Goal: Navigation & Orientation: Find specific page/section

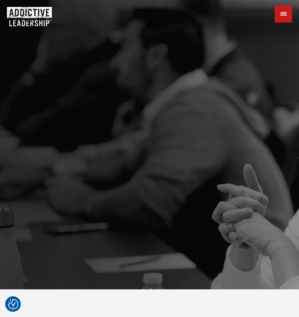
click at [274, 7] on div "Our Approach Programs For Your Team For Yourself For Accounting Leaders Speakin…" at bounding box center [149, 14] width 299 height 14
click at [285, 16] on div at bounding box center [283, 13] width 17 height 17
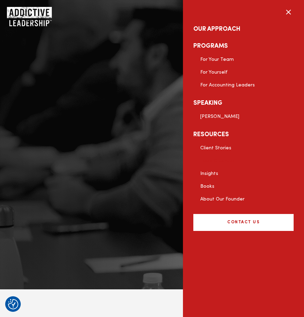
click at [213, 160] on link "Tools & Guides" at bounding box center [217, 160] width 35 height 5
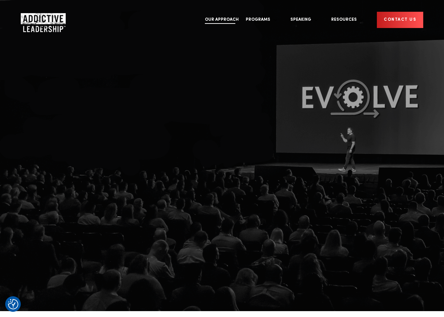
click at [242, 13] on link "Our Approach" at bounding box center [221, 20] width 41 height 26
